Goal: Download file/media

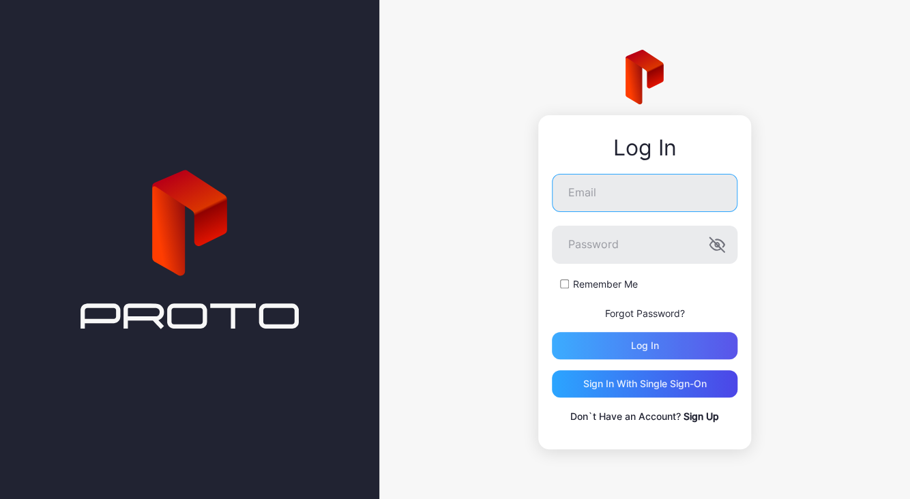
type input "**********"
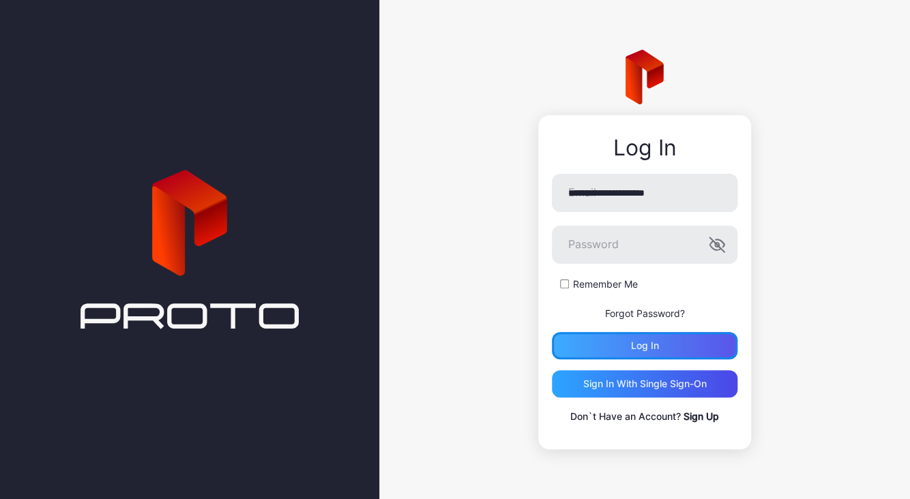
click at [682, 343] on div "Log in" at bounding box center [645, 345] width 186 height 27
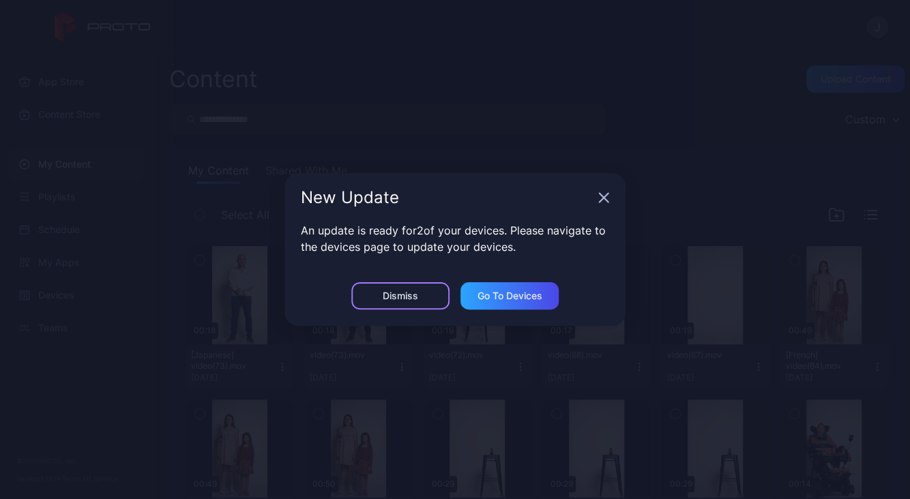
click at [412, 291] on div "Dismiss" at bounding box center [400, 296] width 35 height 11
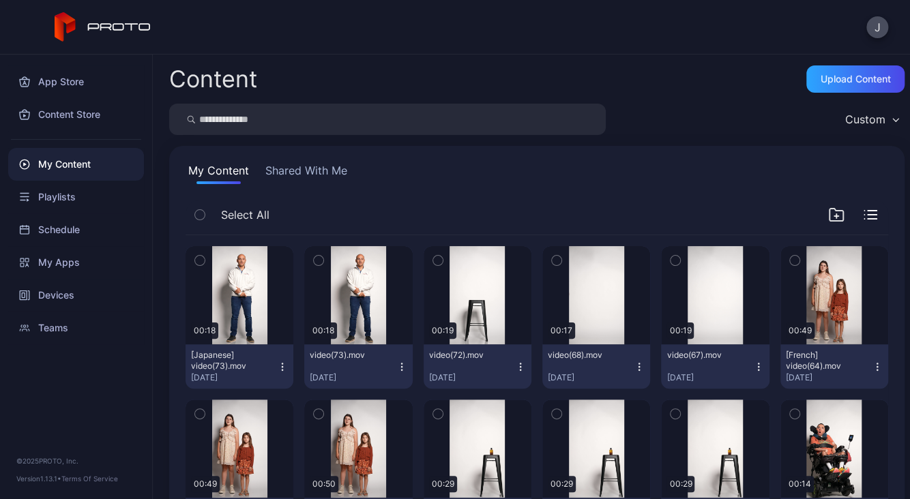
click at [400, 366] on icon "button" at bounding box center [401, 367] width 11 height 11
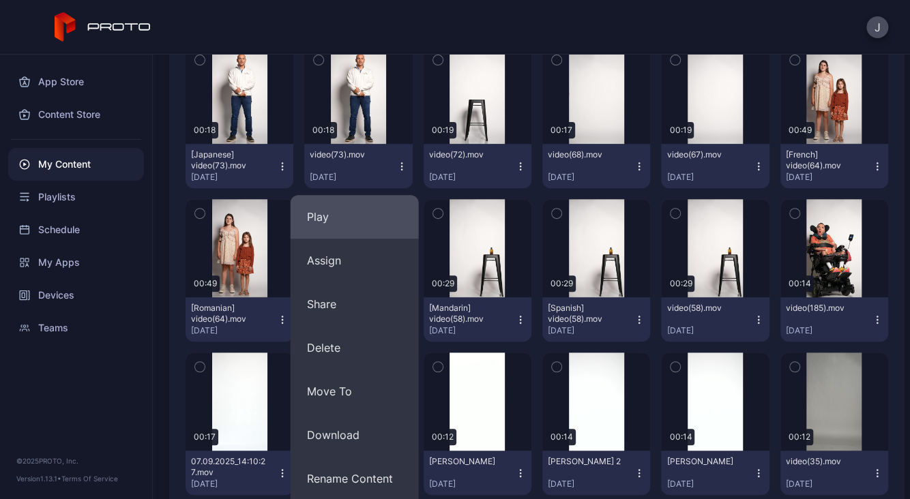
scroll to position [201, 0]
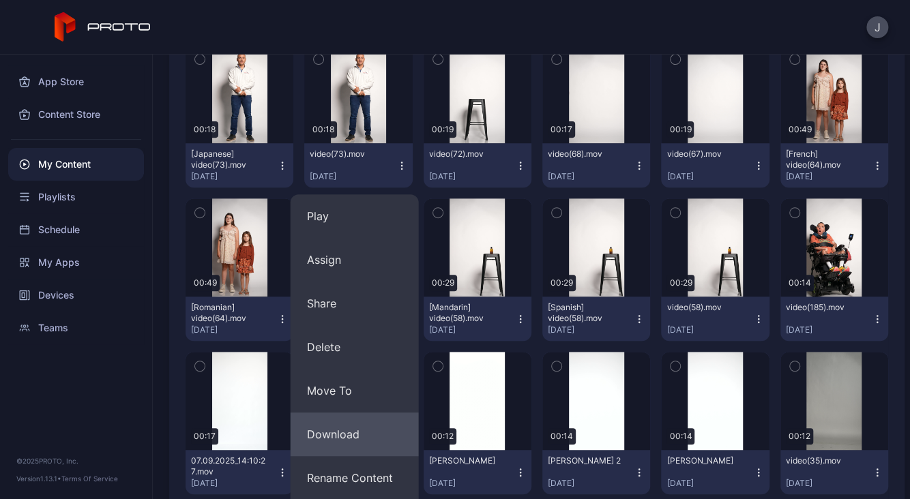
click at [368, 437] on button "Download" at bounding box center [355, 435] width 128 height 44
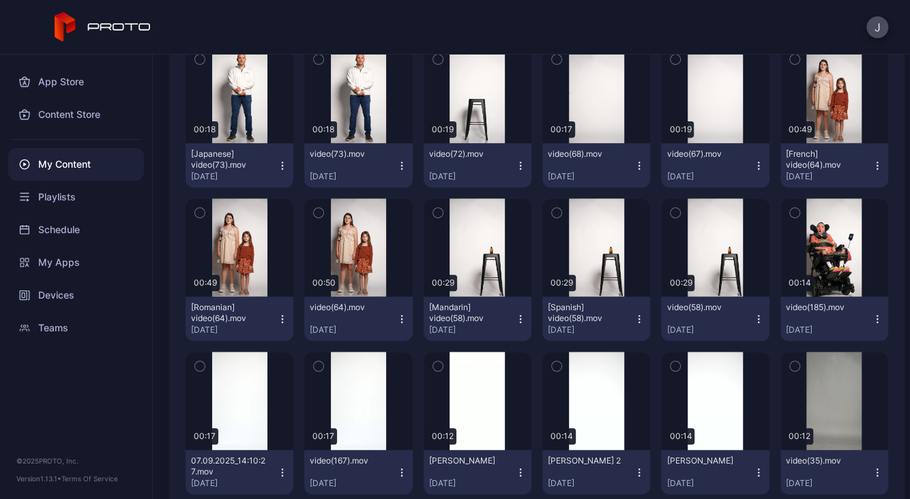
click at [282, 171] on button "[Japanese] video(73).mov [DATE]" at bounding box center [240, 165] width 108 height 44
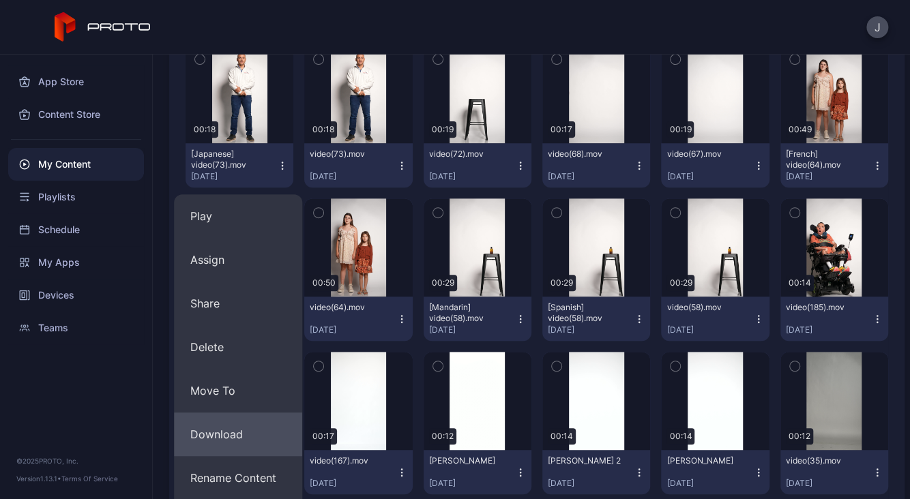
click at [250, 439] on button "Download" at bounding box center [238, 435] width 128 height 44
